Goal: Find contact information: Find contact information

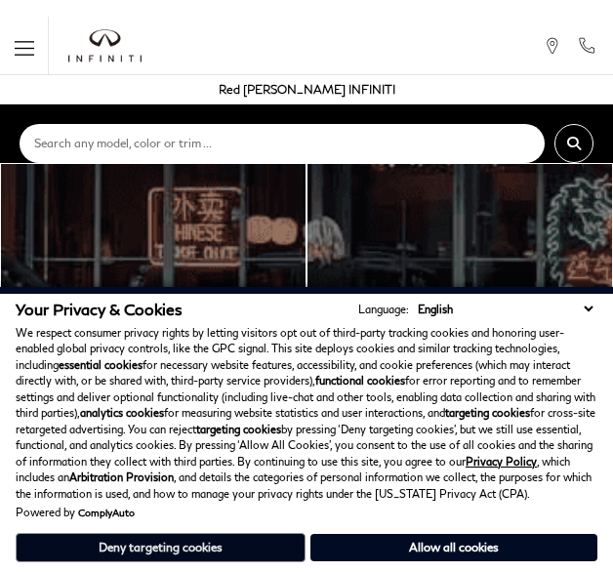
click at [215, 544] on button "Deny targeting cookies" at bounding box center [161, 547] width 290 height 29
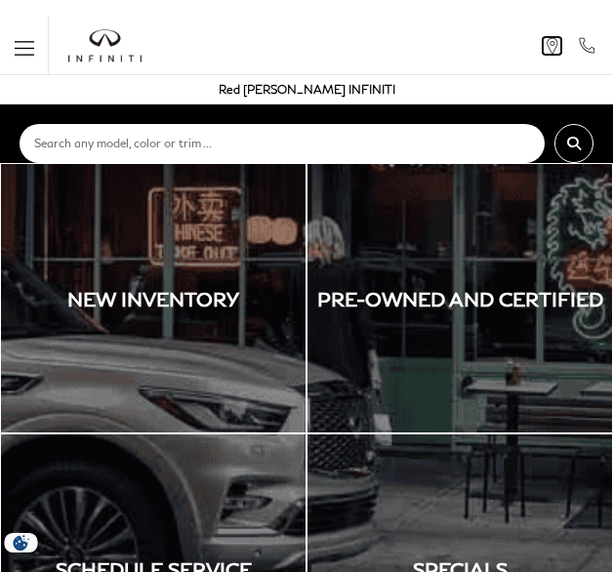
click at [552, 47] on icon at bounding box center [552, 46] width 19 height 18
click at [554, 44] on icon at bounding box center [552, 46] width 19 height 18
click at [580, 41] on icon "Call Red Noland INFINITI" at bounding box center [587, 46] width 20 height 18
click at [389, 38] on div "Menu Menu Call Red [PERSON_NAME] INFINITI" at bounding box center [306, 46] width 613 height 59
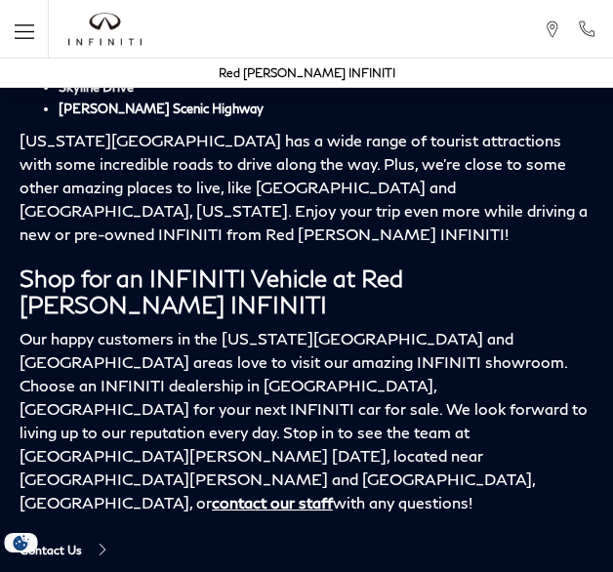
scroll to position [4867, 0]
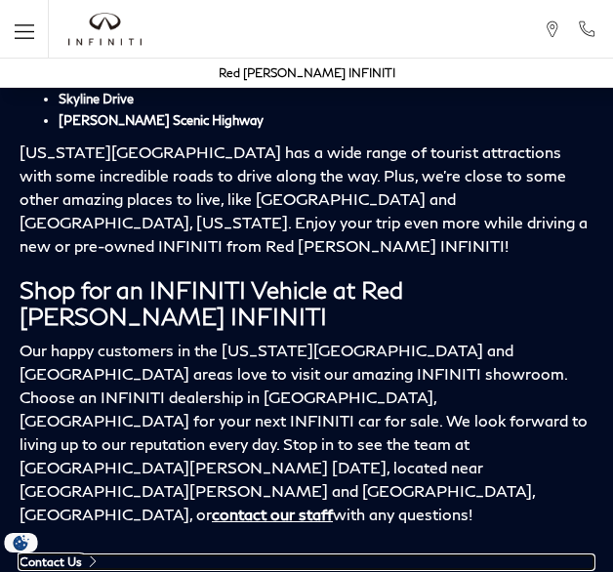
click at [74, 555] on span "Contact Us" at bounding box center [51, 562] width 62 height 14
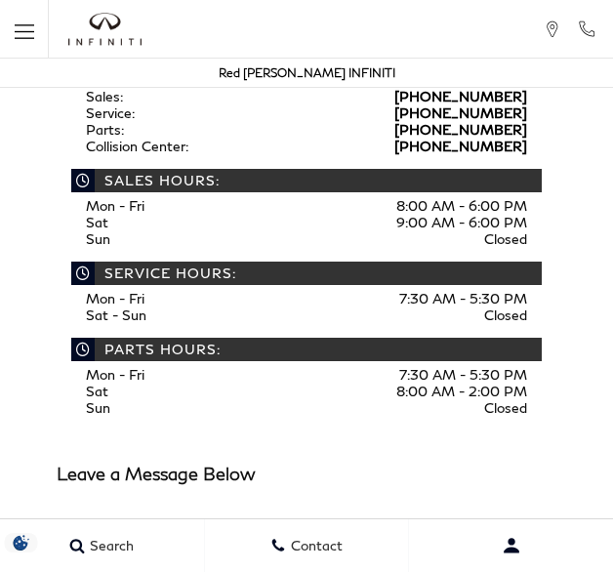
scroll to position [392, 0]
